Goal: Task Accomplishment & Management: Complete application form

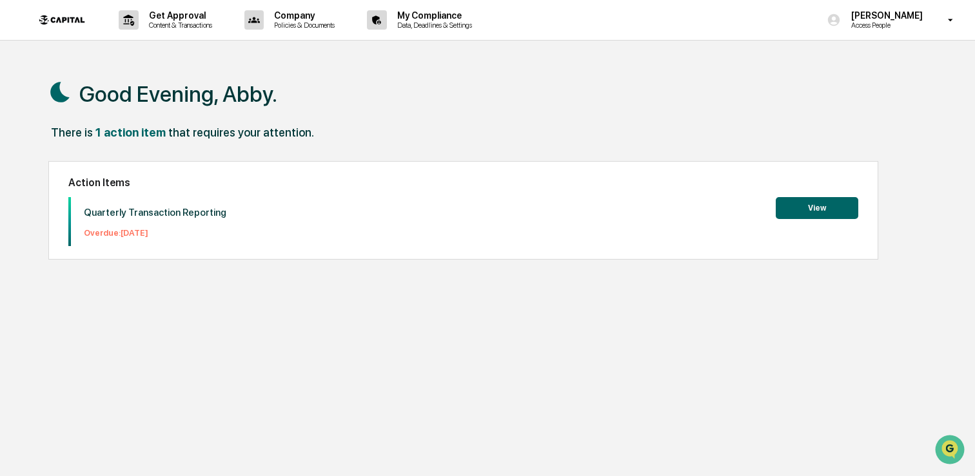
click at [822, 208] on button "View" at bounding box center [817, 208] width 83 height 22
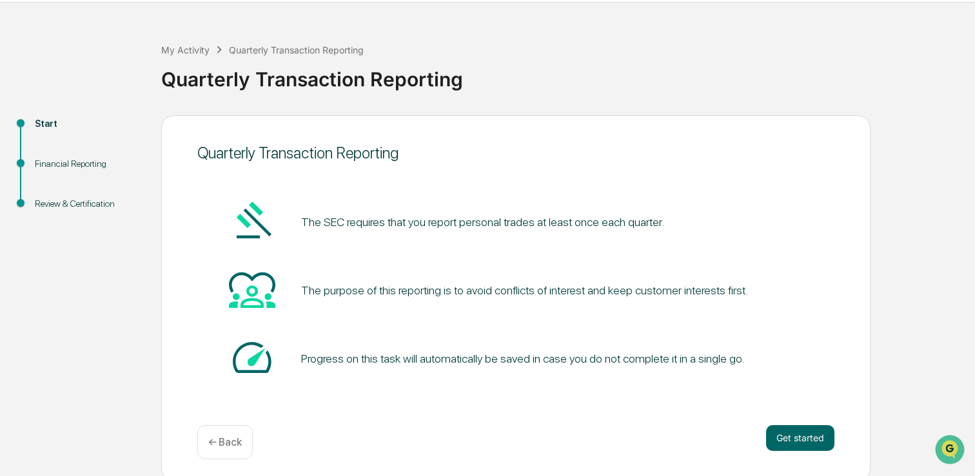
scroll to position [43, 0]
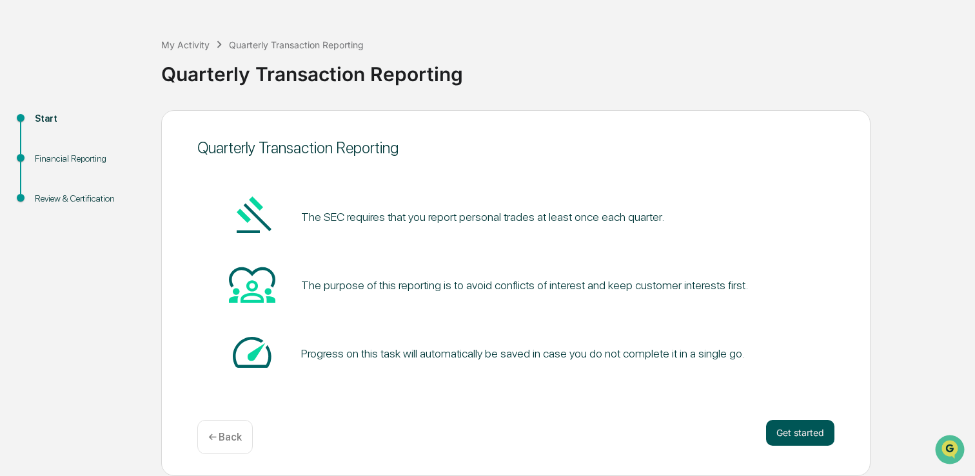
click at [813, 435] on button "Get started" at bounding box center [800, 433] width 68 height 26
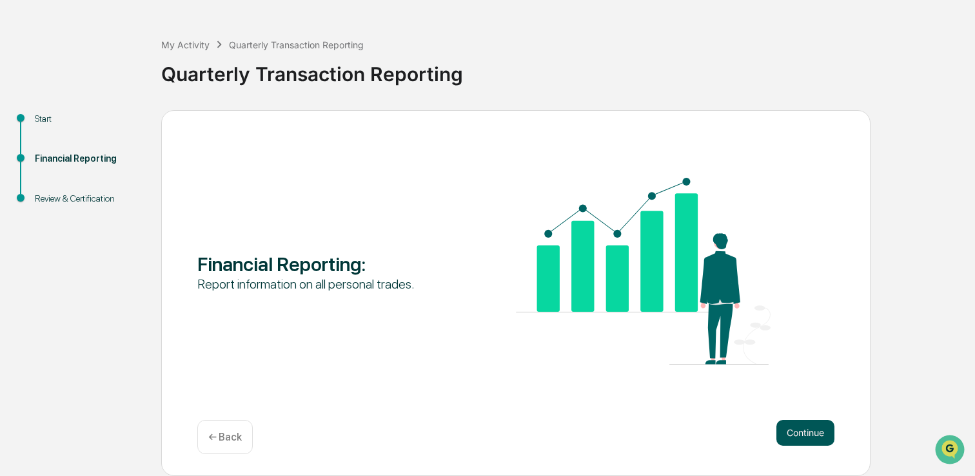
click at [803, 425] on button "Continue" at bounding box center [805, 433] width 58 height 26
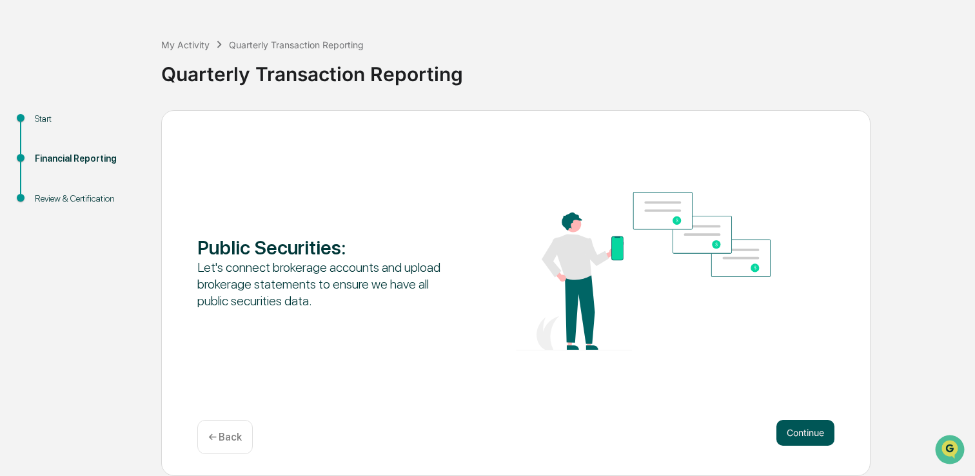
click at [800, 436] on button "Continue" at bounding box center [805, 433] width 58 height 26
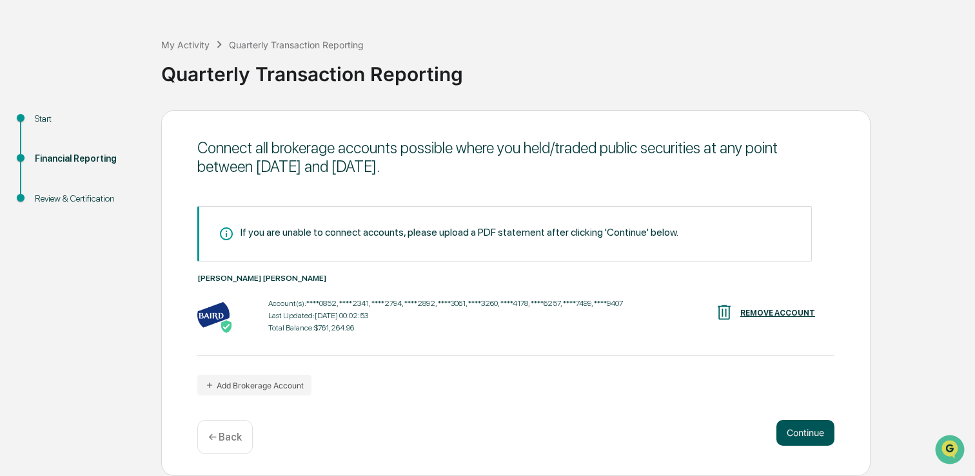
click at [800, 436] on button "Continue" at bounding box center [805, 433] width 58 height 26
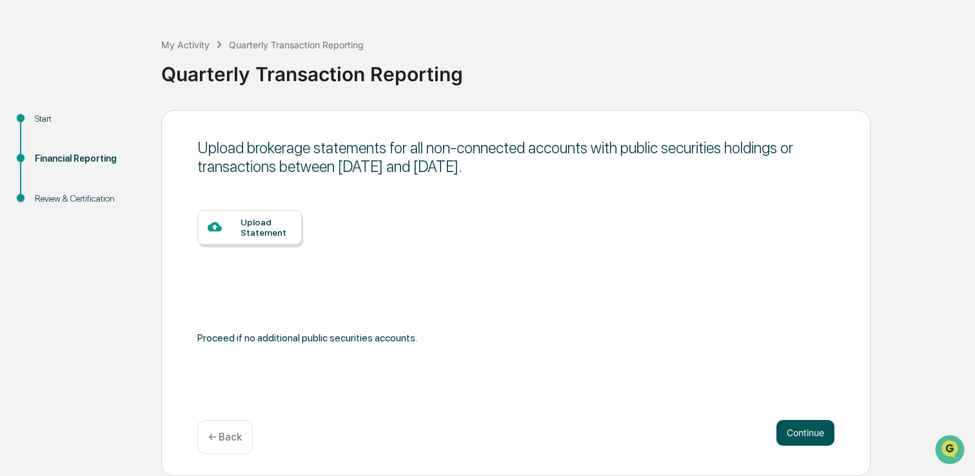
click at [802, 430] on button "Continue" at bounding box center [805, 433] width 58 height 26
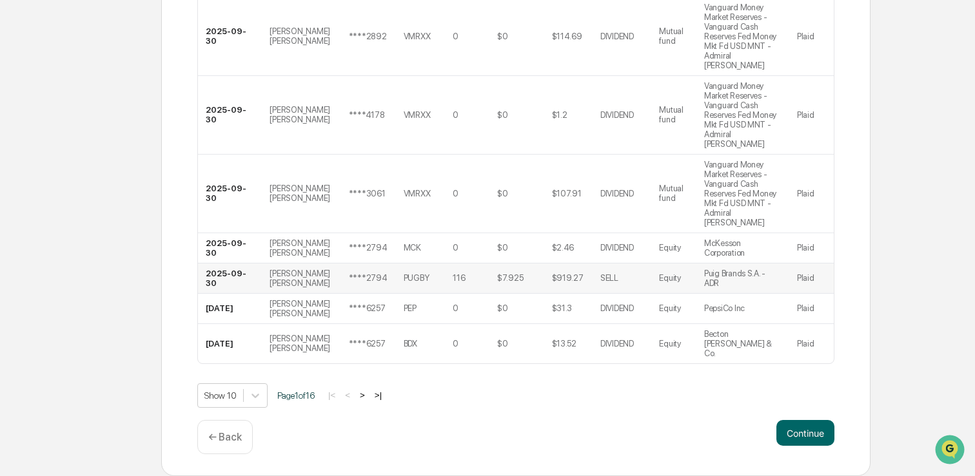
scroll to position [422, 0]
click at [806, 433] on button "Continue" at bounding box center [805, 433] width 58 height 26
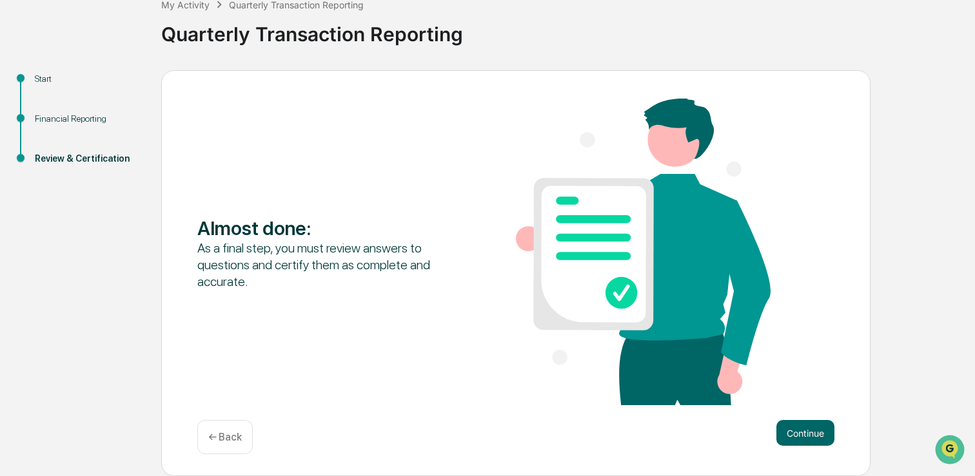
scroll to position [84, 0]
click at [798, 433] on button "Continue" at bounding box center [805, 433] width 58 height 26
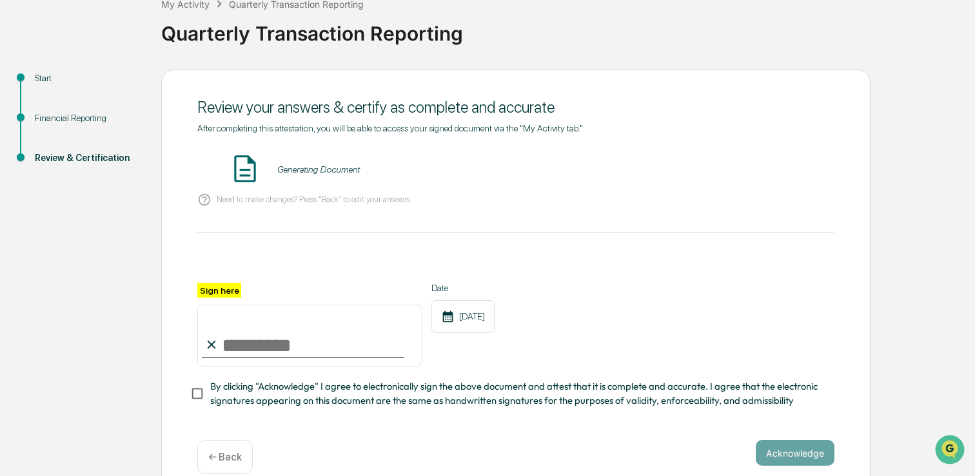
scroll to position [103, 0]
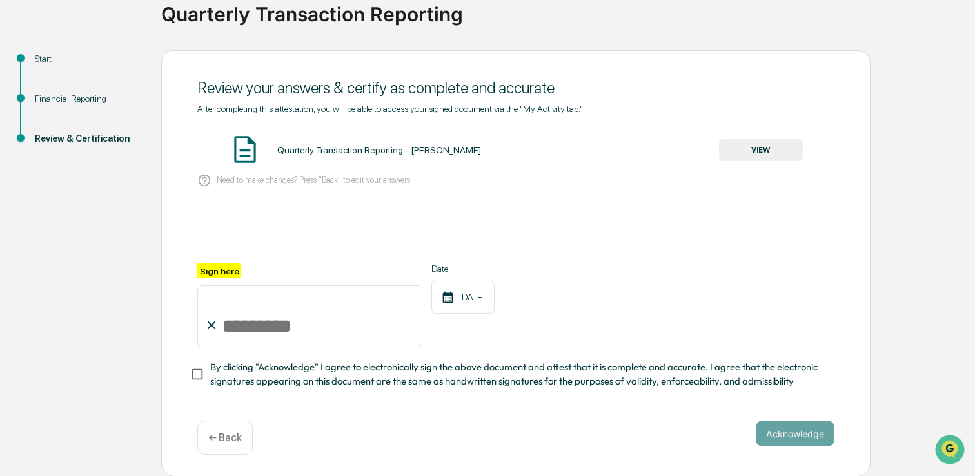
click at [270, 324] on input "Sign here" at bounding box center [309, 317] width 225 height 62
type input "**********"
click at [247, 377] on span "By clicking "Acknowledge" I agree to electronically sign the above document and…" at bounding box center [517, 374] width 614 height 29
click at [791, 428] on button "Acknowledge" at bounding box center [795, 434] width 79 height 26
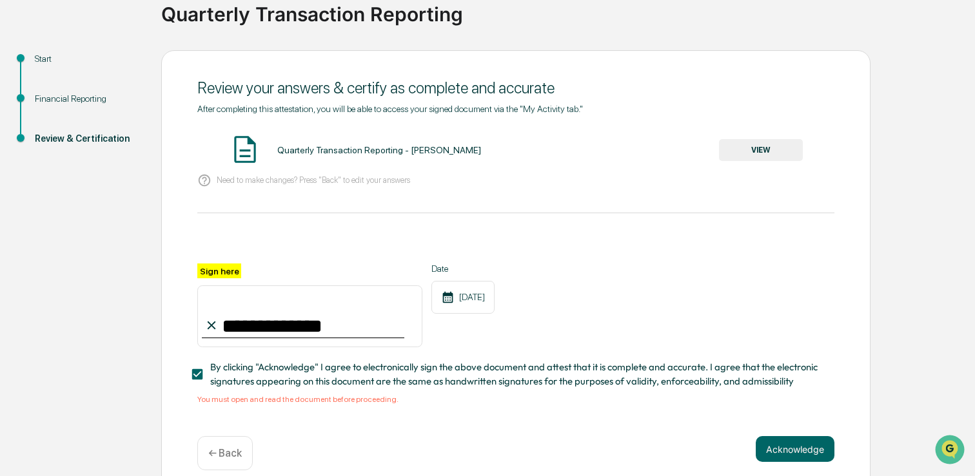
click at [769, 155] on button "VIEW" at bounding box center [761, 150] width 84 height 22
